Goal: Entertainment & Leisure: Consume media (video, audio)

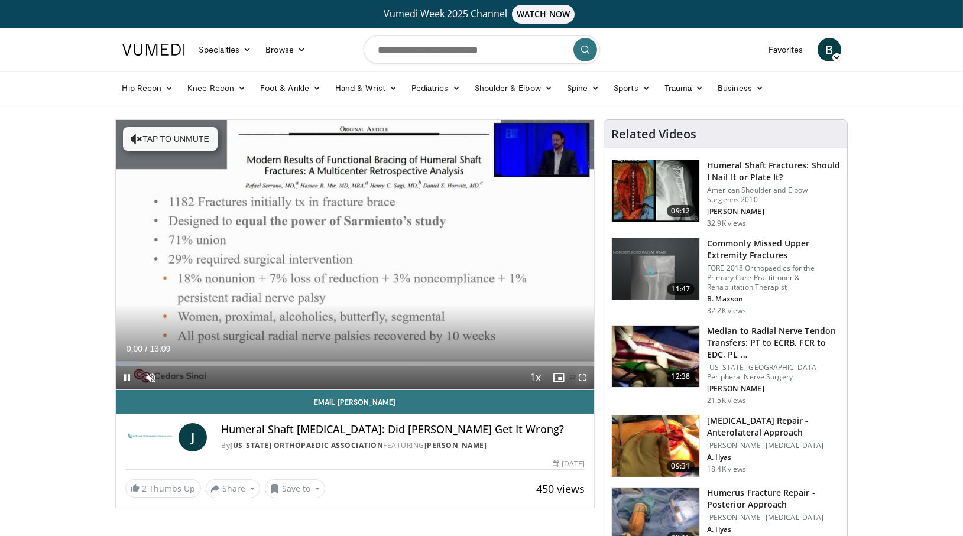
click at [582, 373] on span "Video Player" at bounding box center [582, 378] width 24 height 24
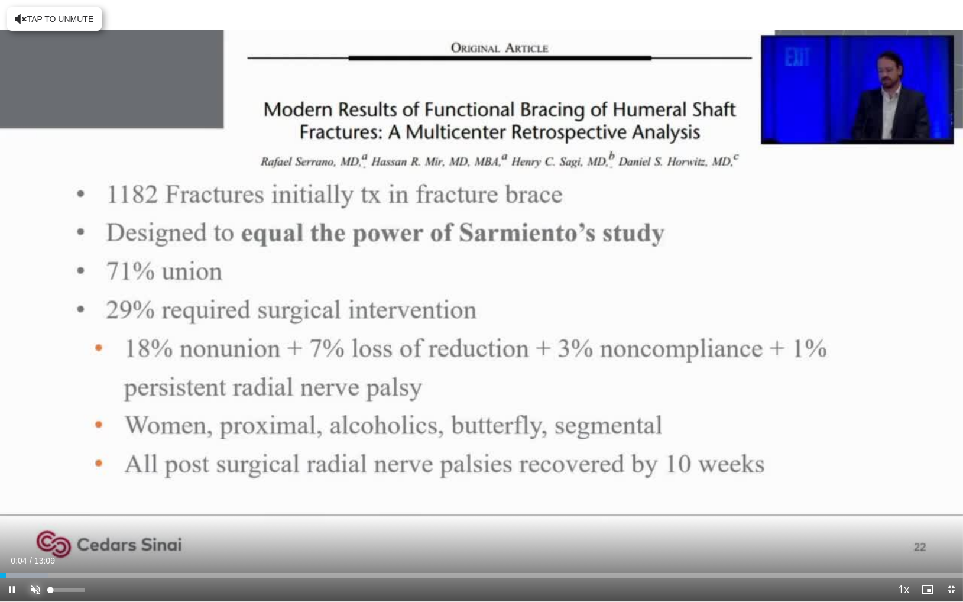
click at [34, 535] on span "Video Player" at bounding box center [36, 589] width 24 height 24
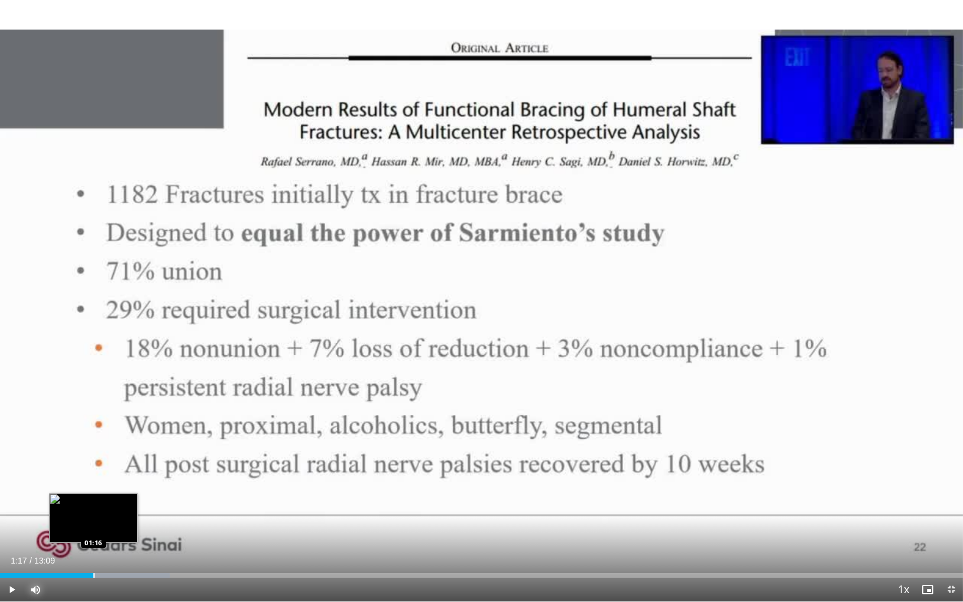
drag, startPoint x: 22, startPoint y: 573, endPoint x: 93, endPoint y: 573, distance: 70.9
click at [93, 535] on div "Loaded : 17.59% 01:16 01:16" at bounding box center [481, 575] width 963 height 5
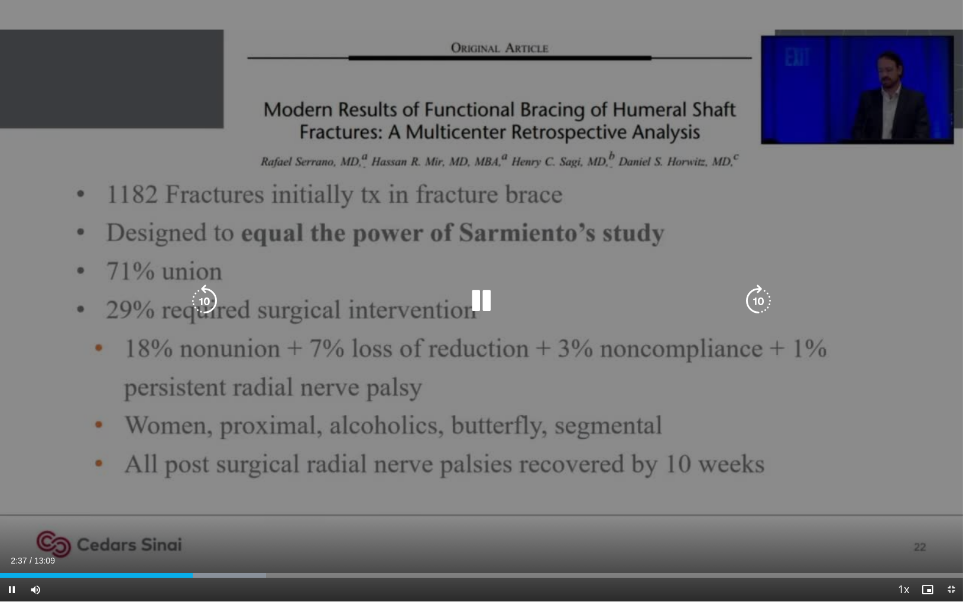
click at [411, 337] on div "10 seconds Tap to unmute" at bounding box center [481, 300] width 963 height 601
click at [541, 454] on div "10 seconds Tap to unmute" at bounding box center [481, 300] width 963 height 601
click at [403, 464] on div "10 seconds Tap to unmute" at bounding box center [481, 300] width 963 height 601
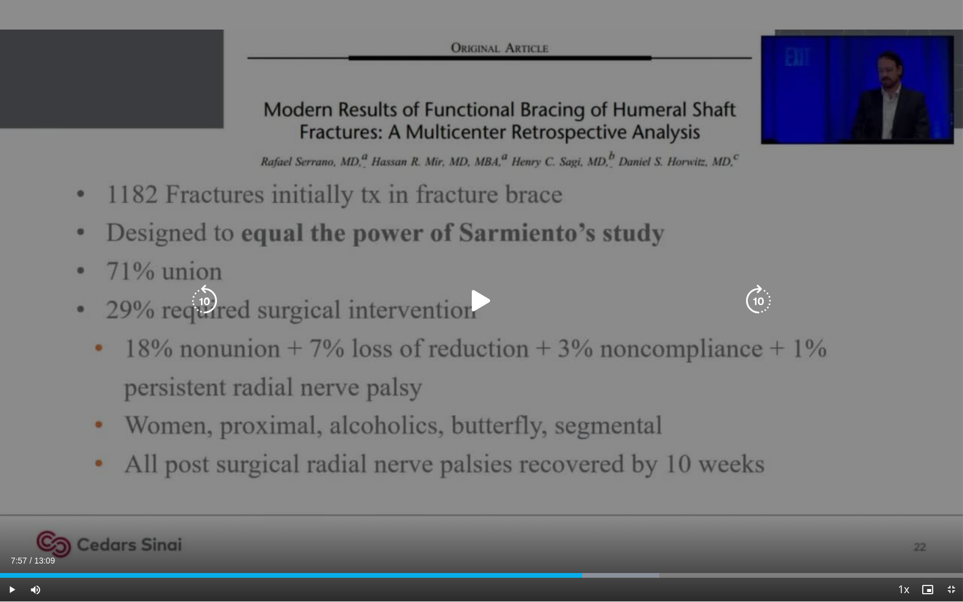
click at [465, 399] on div "10 seconds Tap to unmute" at bounding box center [481, 300] width 963 height 601
click at [579, 362] on div "10 seconds Tap to unmute" at bounding box center [481, 300] width 963 height 601
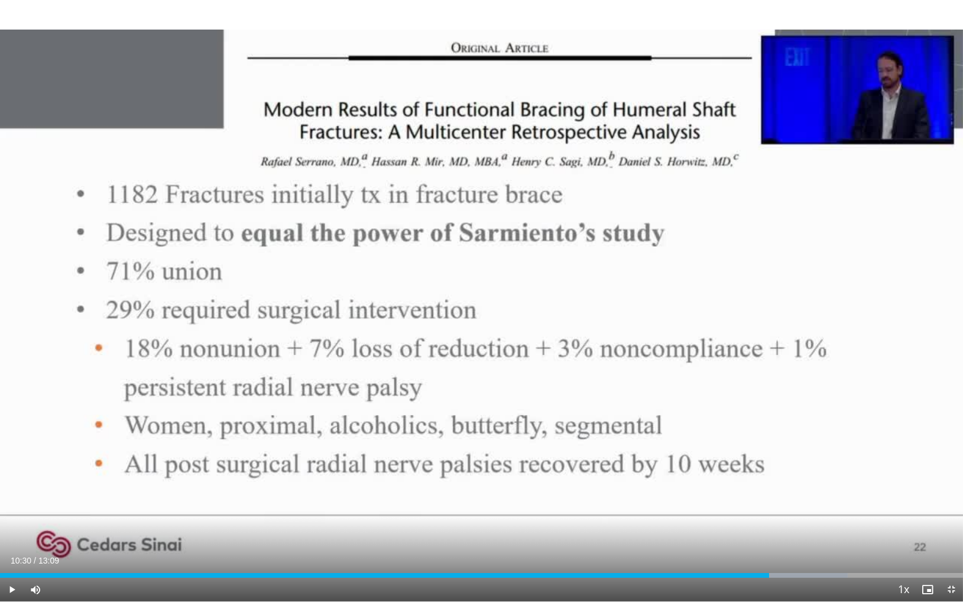
click at [579, 362] on div "10 seconds Tap to unmute" at bounding box center [481, 300] width 963 height 601
